Goal: Transaction & Acquisition: Purchase product/service

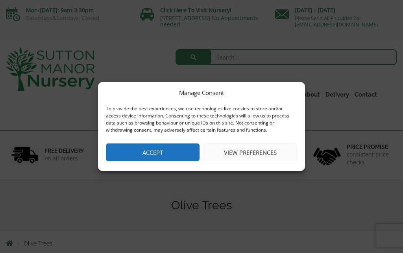
click at [150, 150] on button "Accept" at bounding box center [153, 152] width 94 height 18
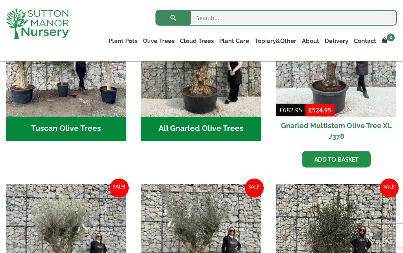
scroll to position [363, 0]
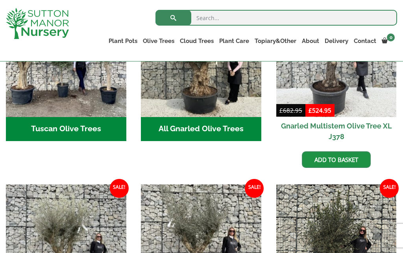
click at [205, 126] on h2 "All Gnarled Olive Trees (187)" at bounding box center [201, 129] width 121 height 24
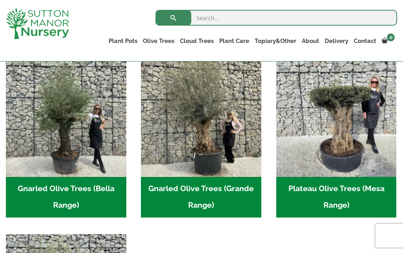
scroll to position [182, 0]
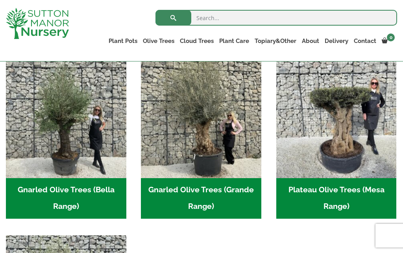
click at [95, 193] on h2 "Gnarled Olive Trees (Bella Range) (107)" at bounding box center [66, 198] width 121 height 41
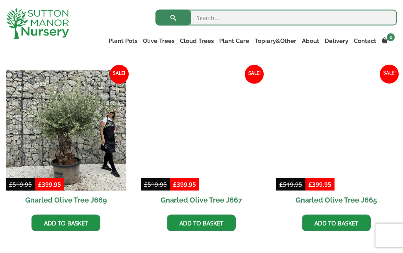
scroll to position [554, 0]
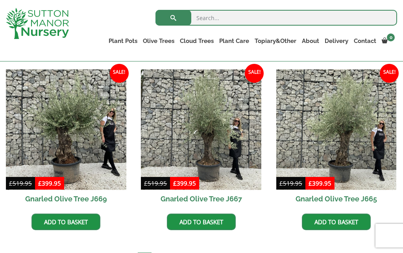
click at [351, 144] on img at bounding box center [337, 129] width 121 height 121
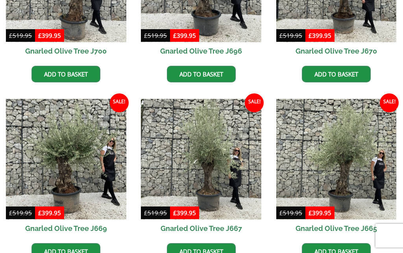
scroll to position [588, 0]
